Goal: Task Accomplishment & Management: Complete application form

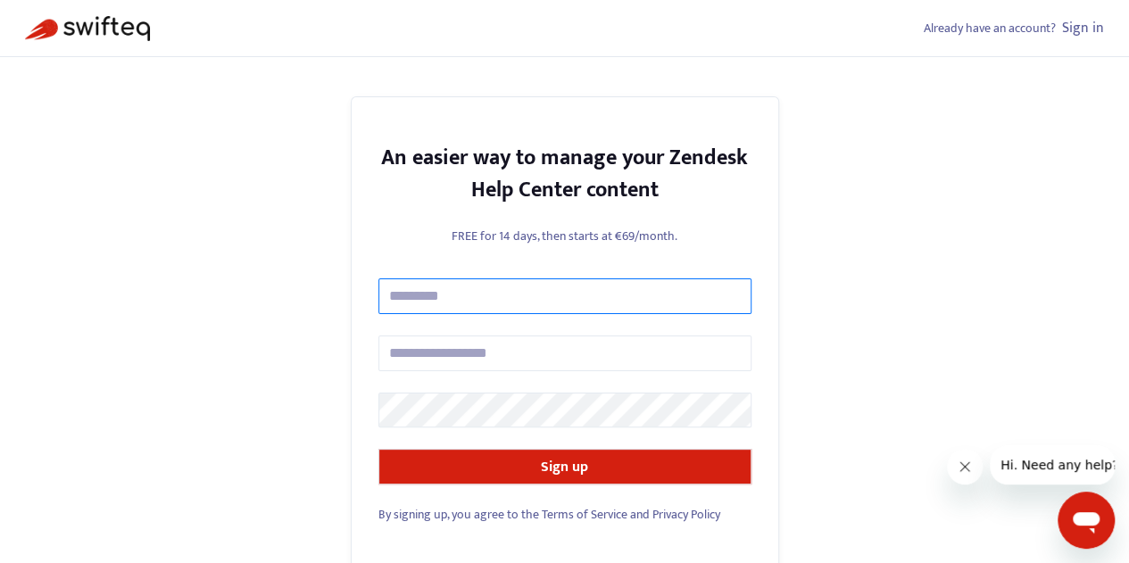
click at [509, 284] on input "text" at bounding box center [564, 297] width 373 height 36
type input "**********"
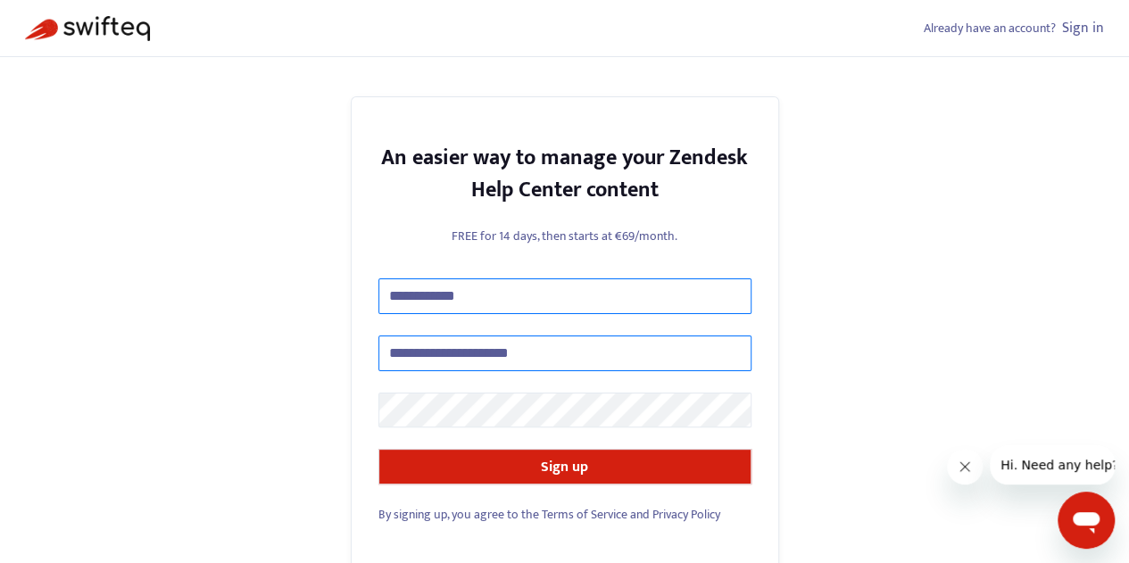
type input "**********"
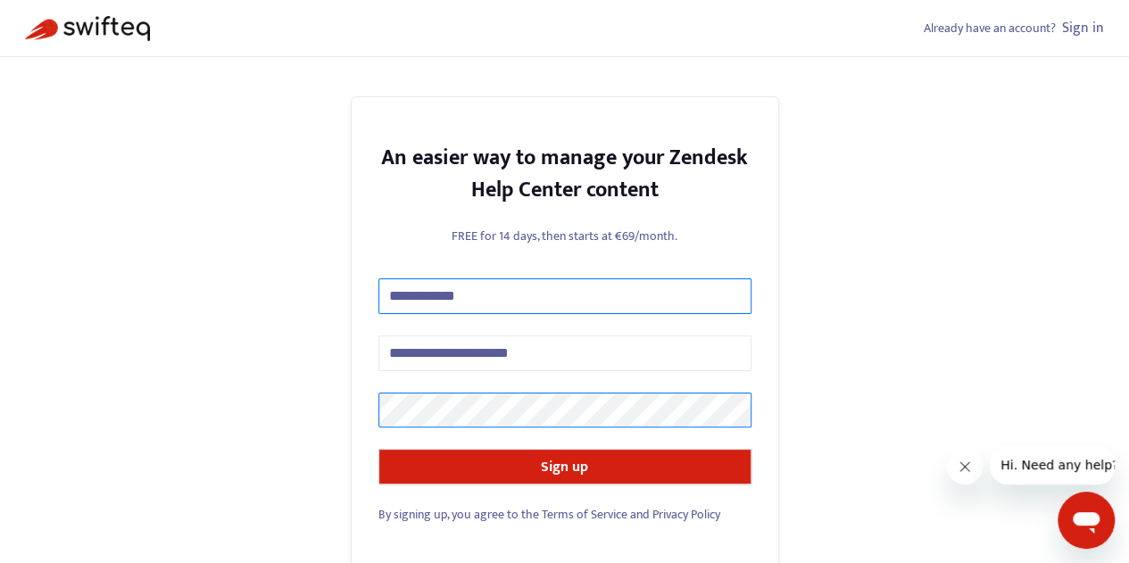
click at [378, 449] on button "Sign up" at bounding box center [564, 467] width 373 height 36
